Goal: Information Seeking & Learning: Learn about a topic

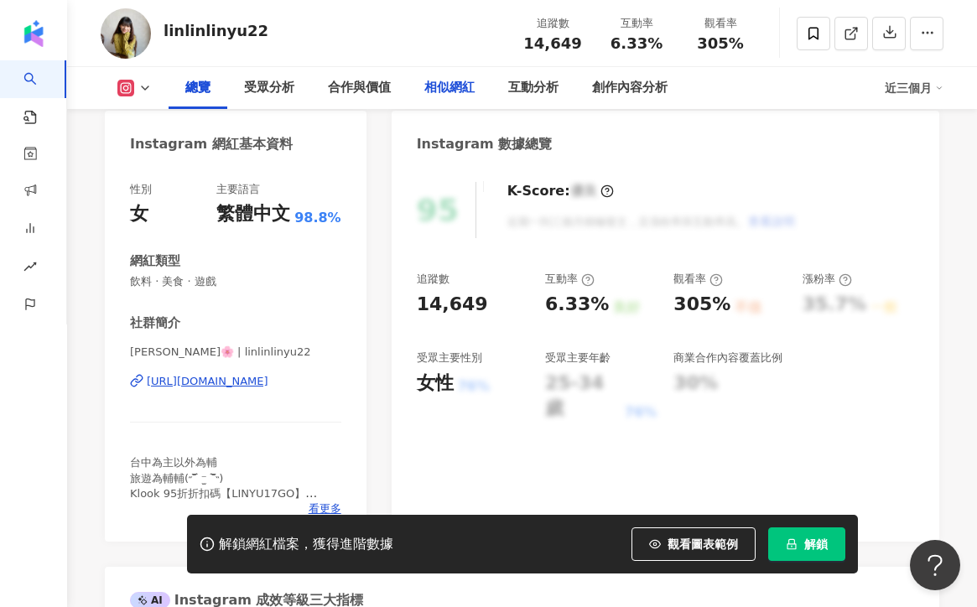
scroll to position [158, 0]
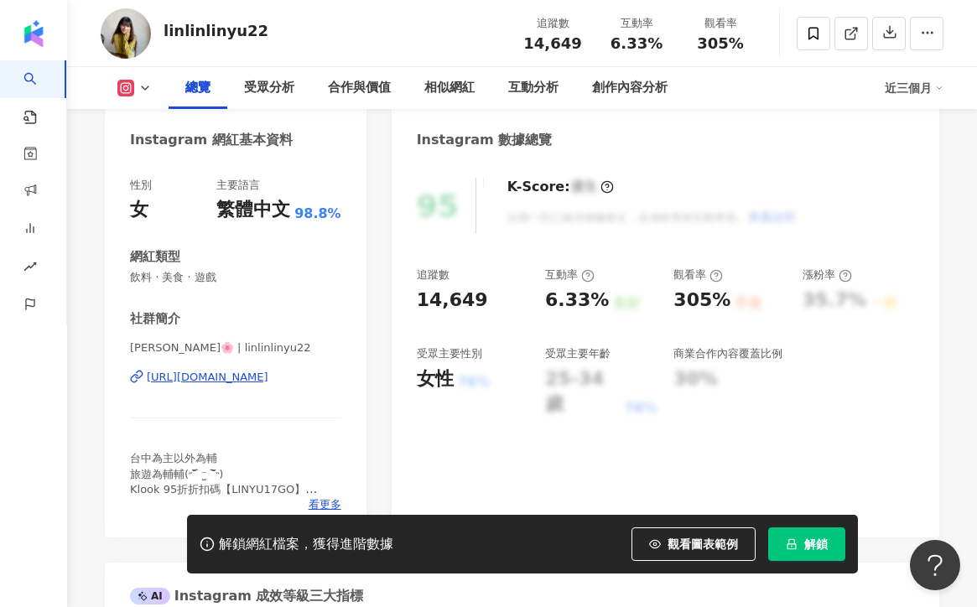
click at [268, 379] on div "https://www.instagram.com/linlinlinyu22/" at bounding box center [208, 377] width 122 height 15
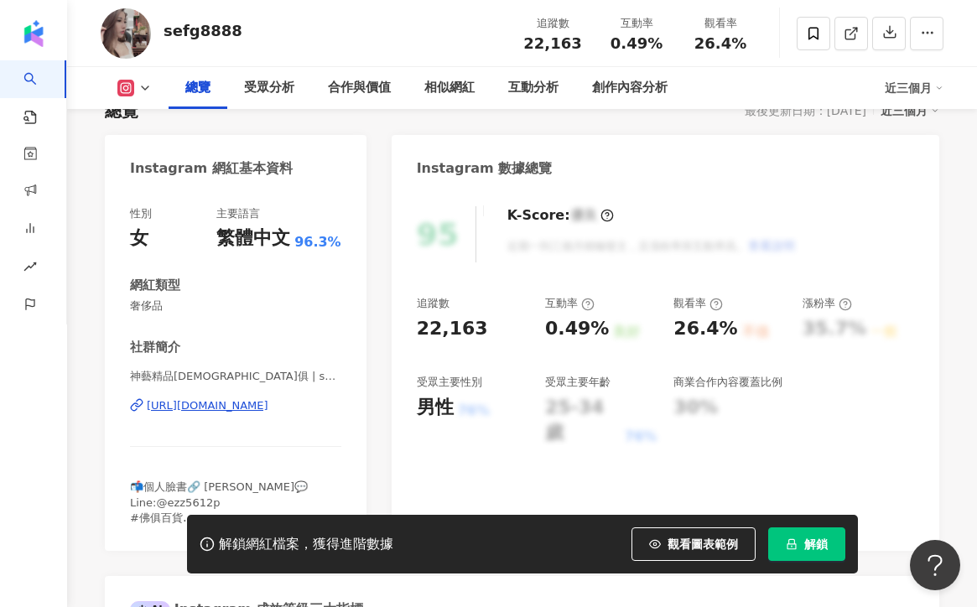
scroll to position [138, 0]
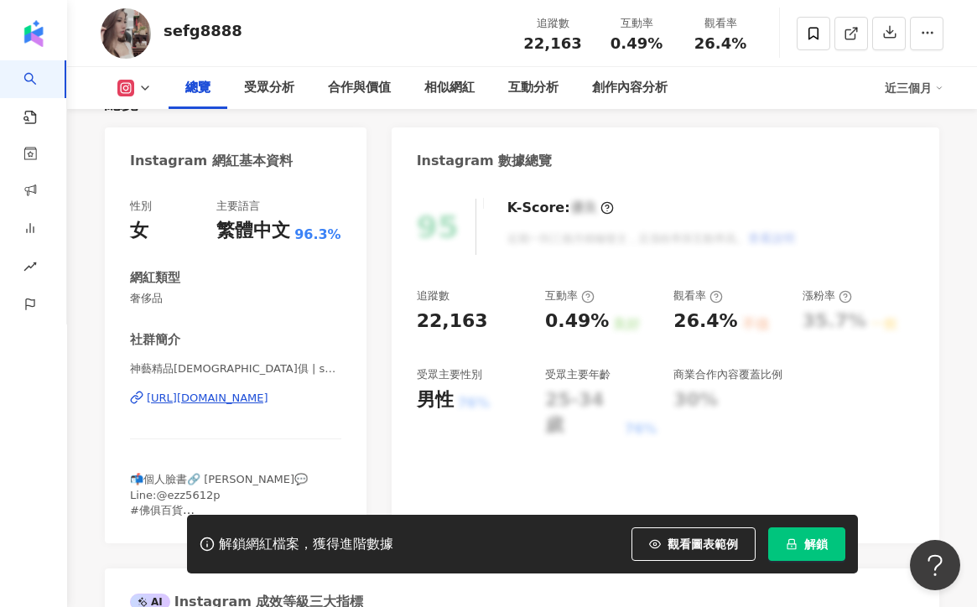
click at [221, 398] on div "https://www.instagram.com/sefg8888/" at bounding box center [208, 398] width 122 height 15
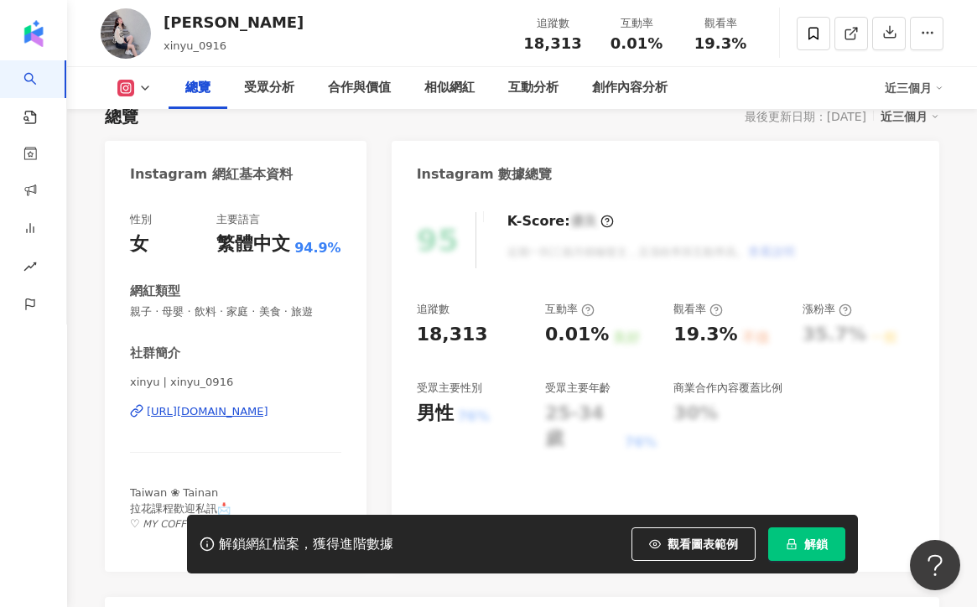
scroll to position [137, 0]
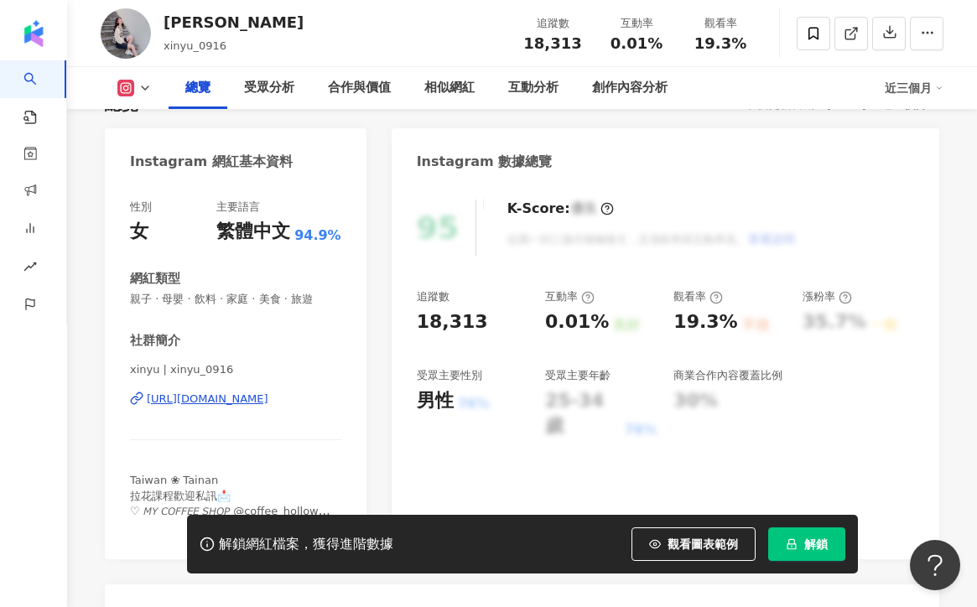
click at [254, 399] on div "https://www.instagram.com/xinyu_0916/" at bounding box center [208, 399] width 122 height 15
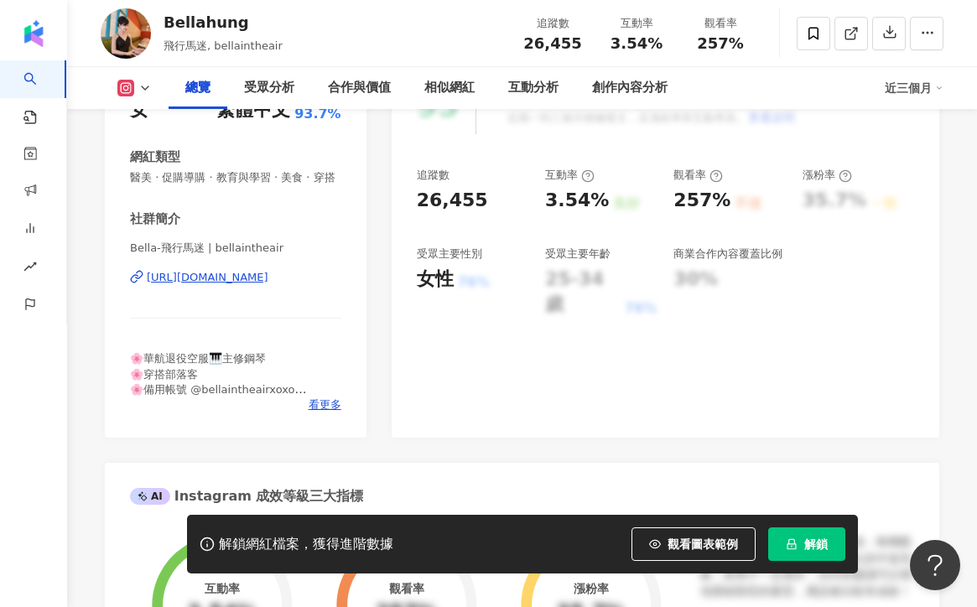
scroll to position [265, 0]
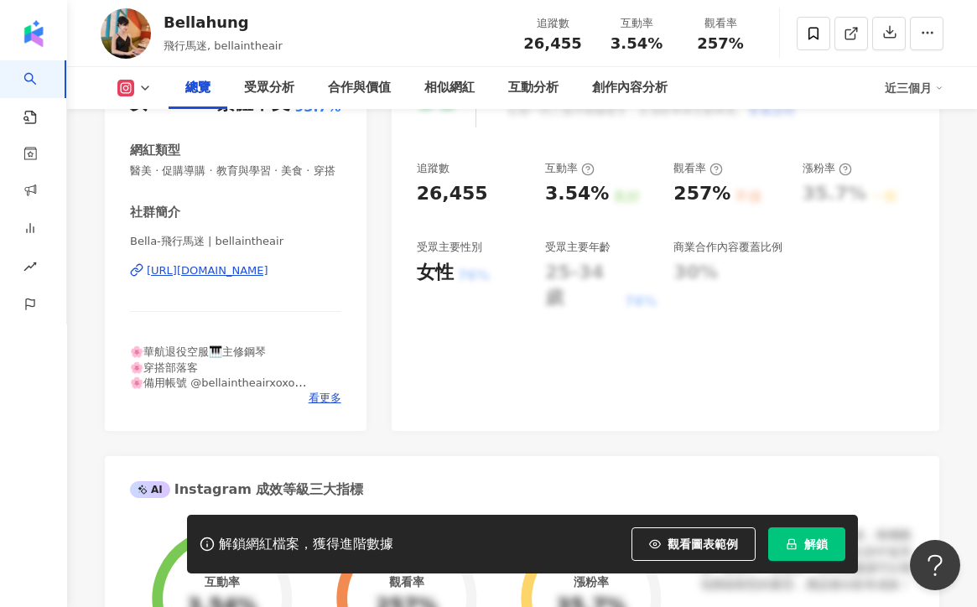
click at [263, 272] on div "https://www.instagram.com/bellaintheair/" at bounding box center [208, 270] width 122 height 15
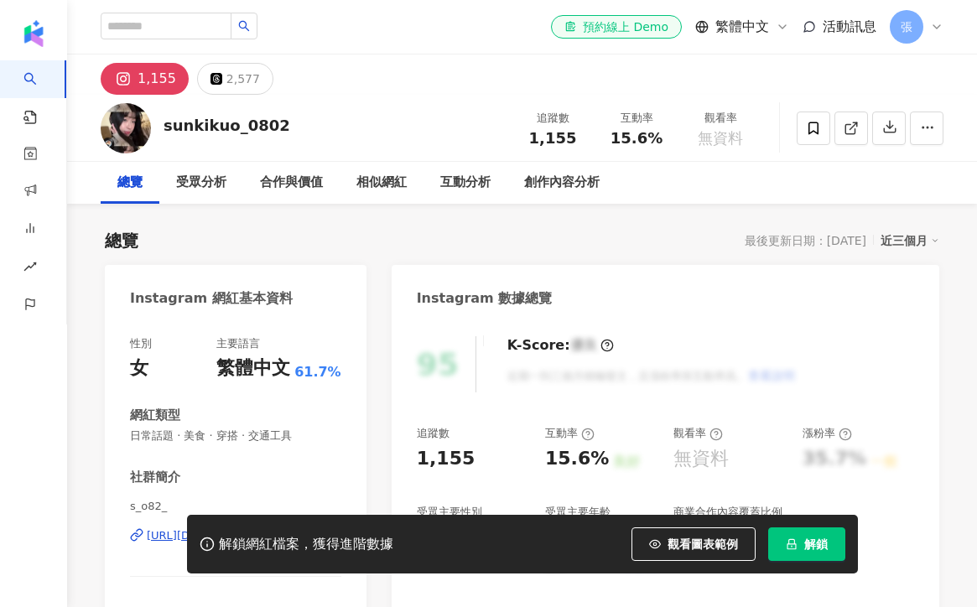
scroll to position [218, 0]
